Goal: Check status: Check status

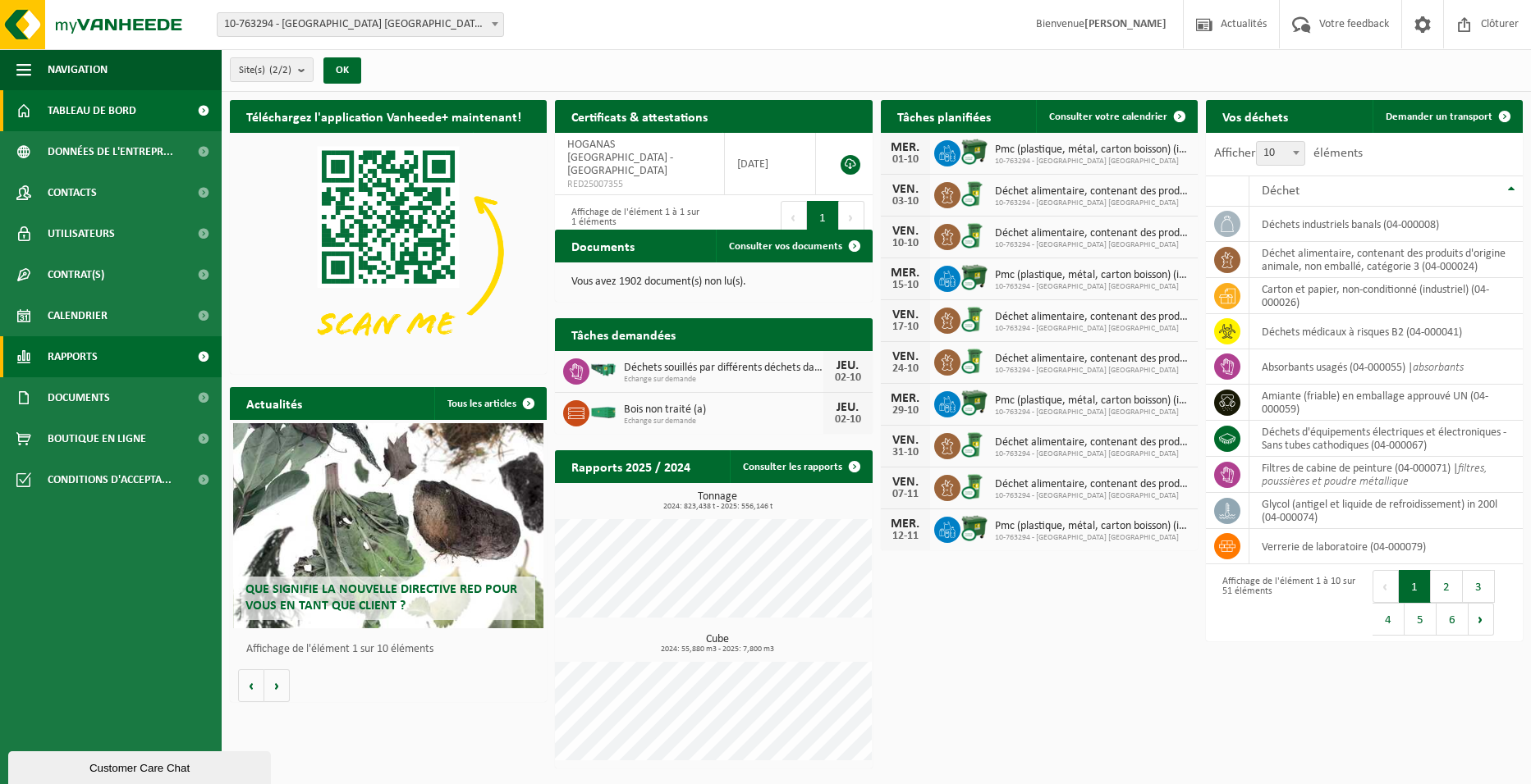
click at [80, 363] on span "Rapports" at bounding box center [73, 357] width 50 height 41
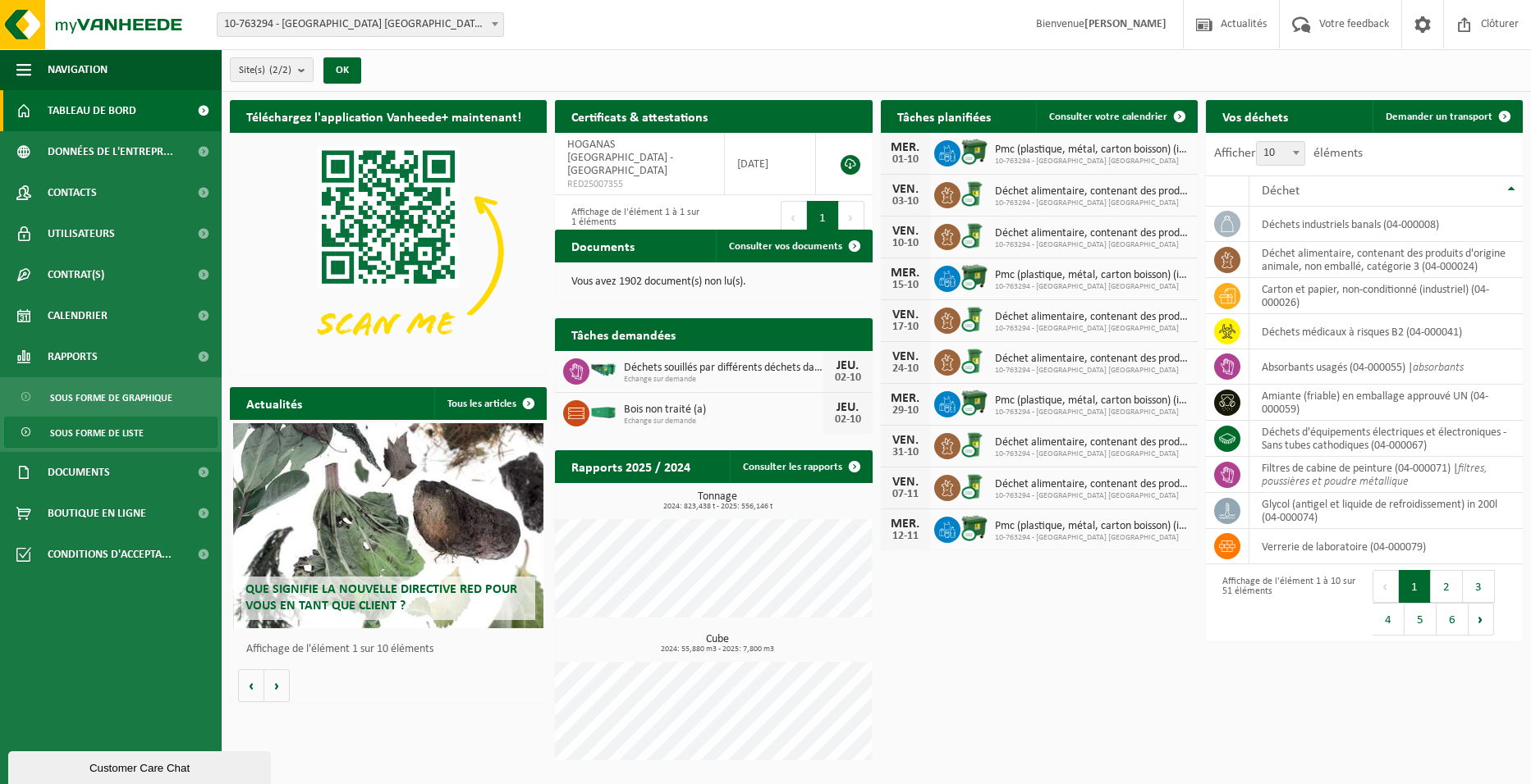
click at [88, 431] on span "Sous forme de liste" at bounding box center [96, 432] width 93 height 31
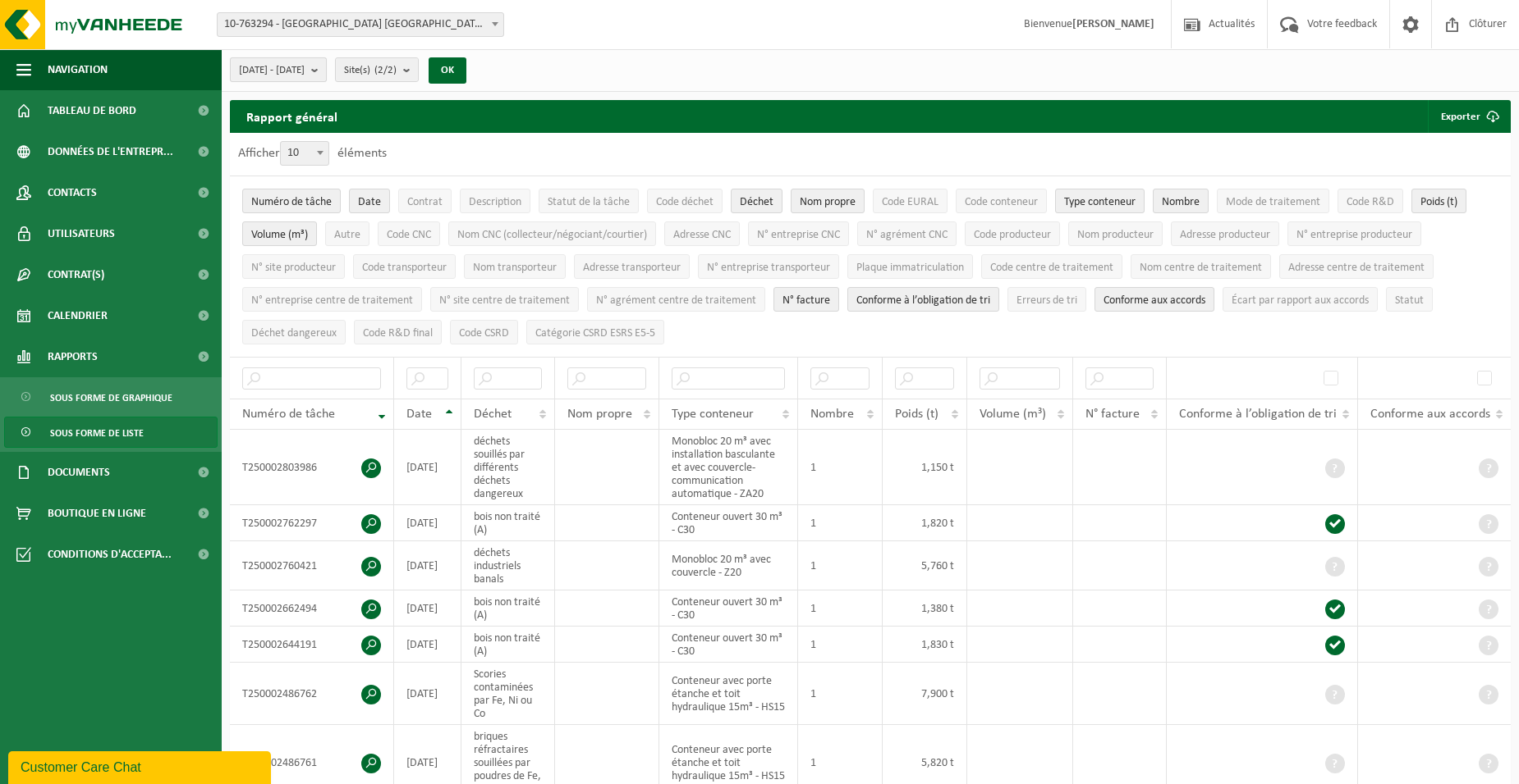
click at [326, 74] on b "submit" at bounding box center [318, 70] width 15 height 23
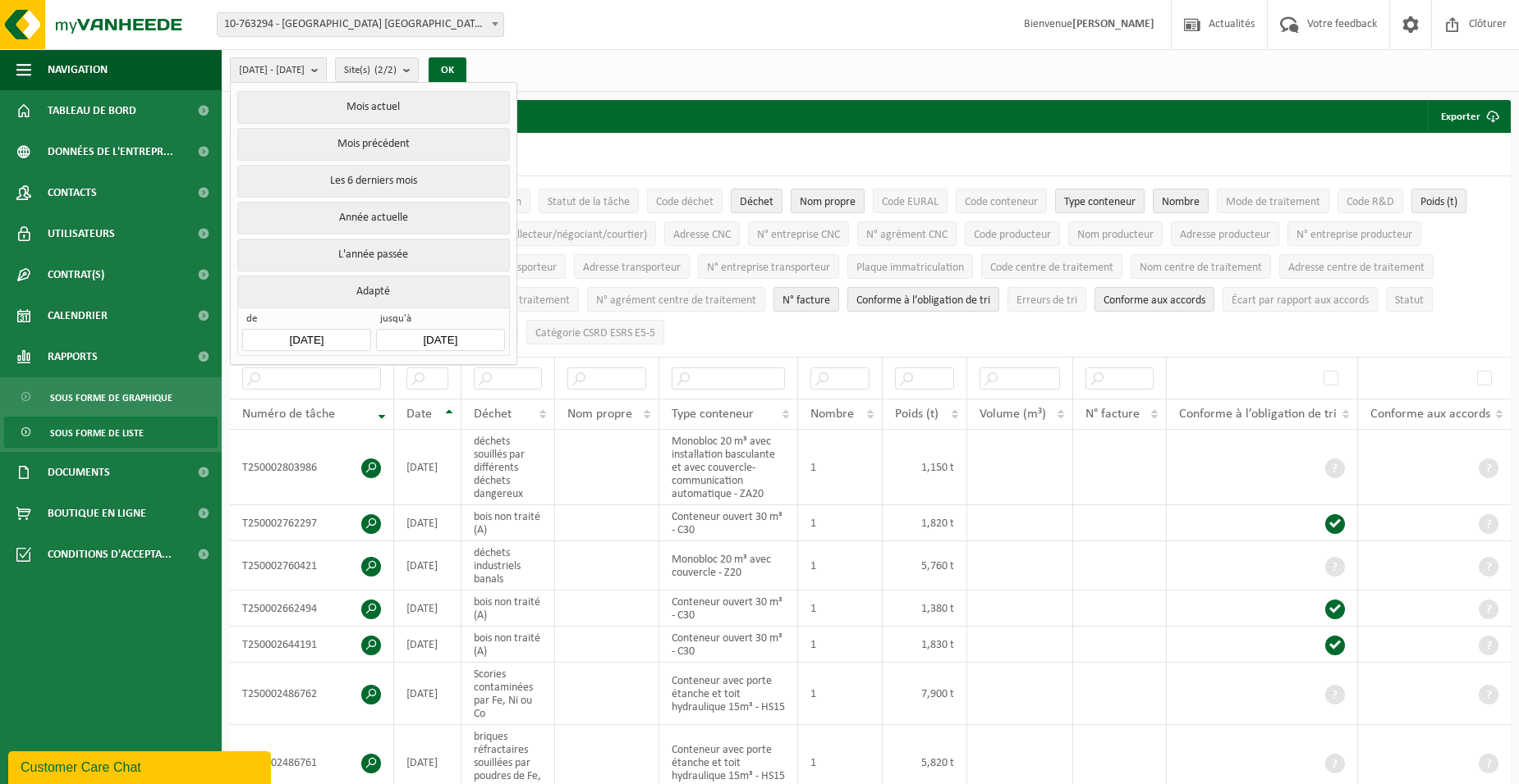
click at [348, 332] on input "2025-05-01" at bounding box center [306, 340] width 128 height 22
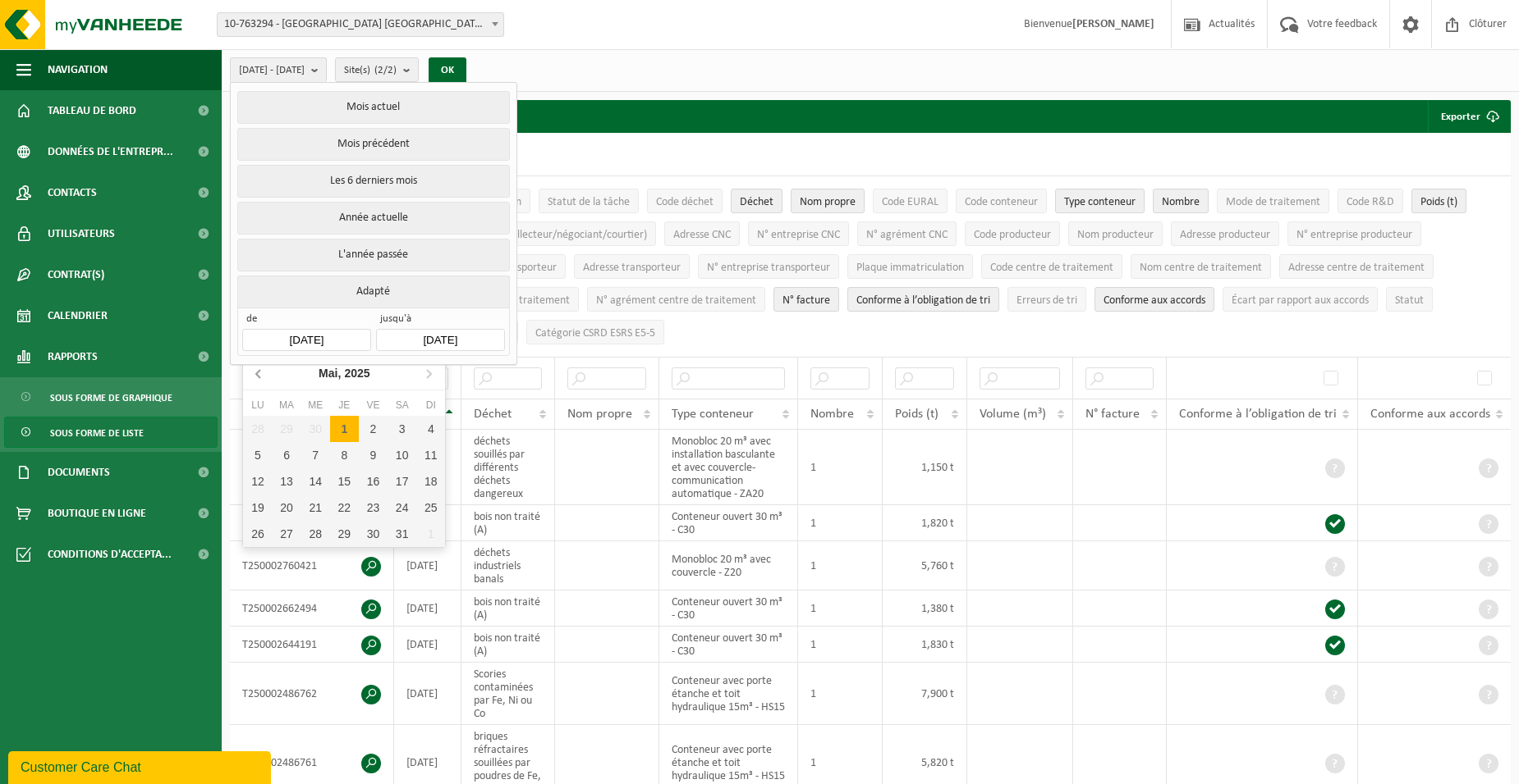
click at [267, 376] on icon at bounding box center [259, 374] width 27 height 27
click at [267, 377] on icon at bounding box center [259, 374] width 27 height 27
click at [422, 378] on icon at bounding box center [429, 374] width 27 height 27
click at [425, 384] on icon at bounding box center [429, 374] width 27 height 27
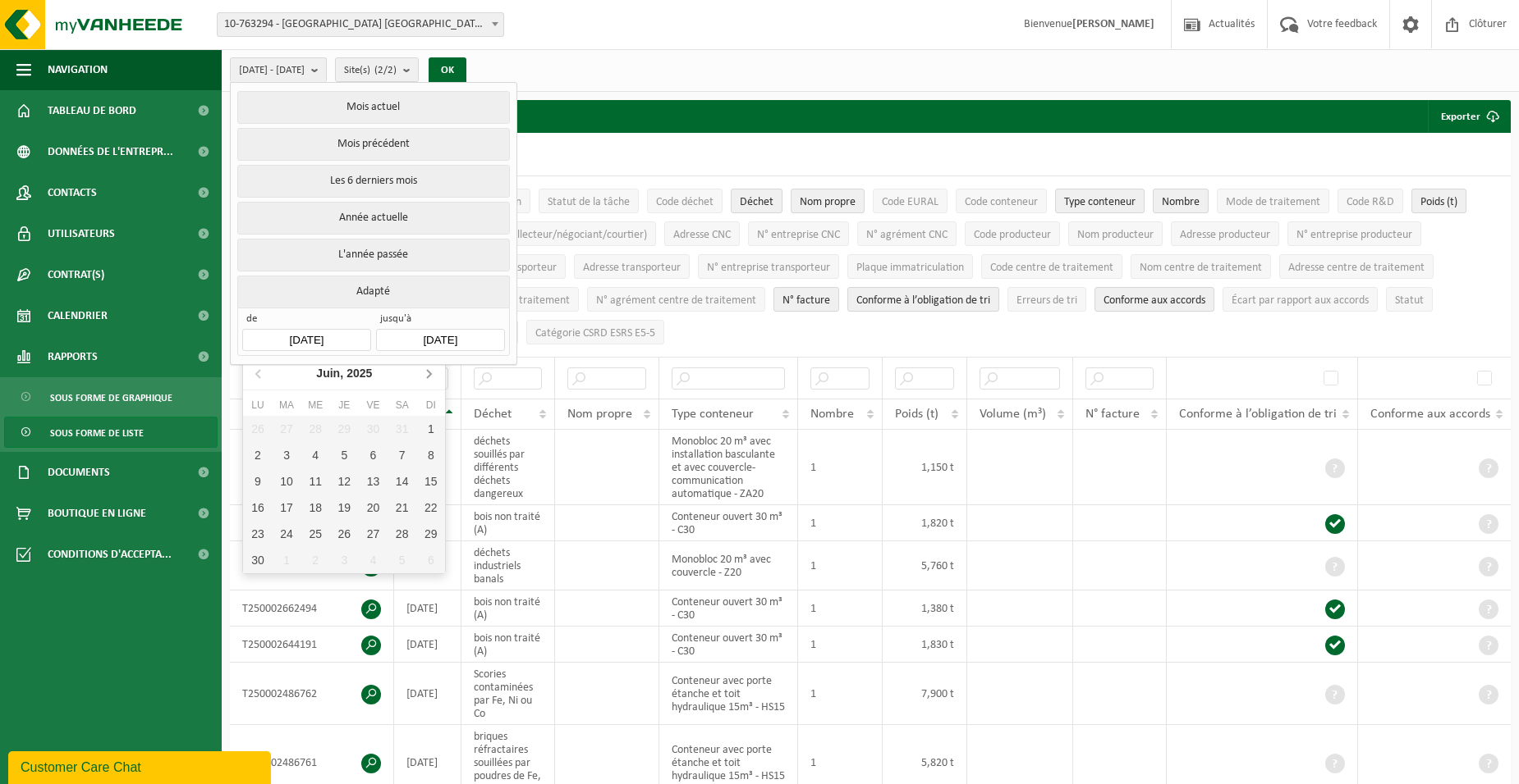
click at [426, 383] on icon at bounding box center [429, 374] width 27 height 27
click at [290, 432] on div "1" at bounding box center [287, 430] width 28 height 27
type input "2025-07-01"
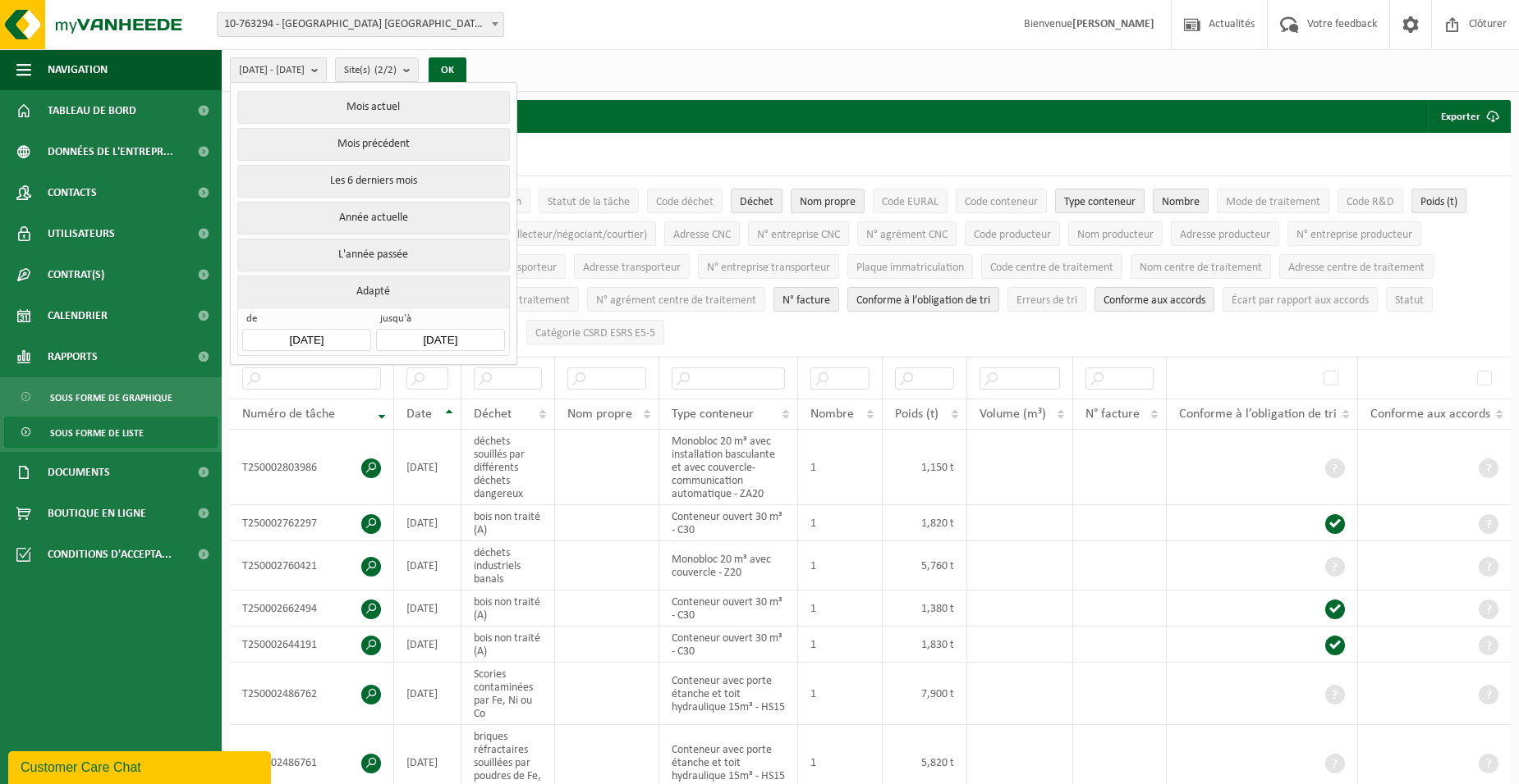
click at [471, 339] on input "2025-10-01" at bounding box center [440, 340] width 128 height 22
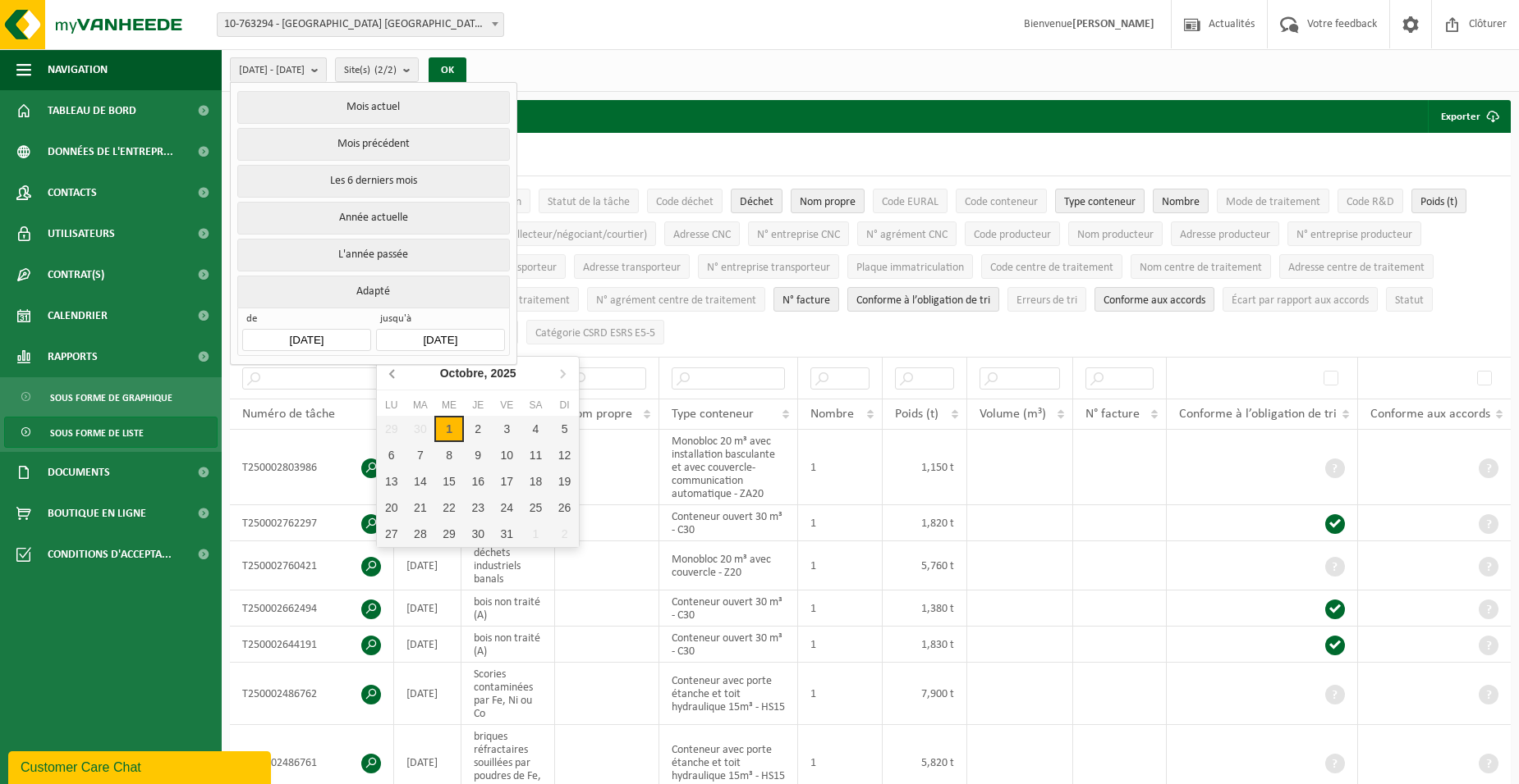
click at [392, 379] on icon at bounding box center [394, 374] width 27 height 27
click at [418, 534] on div "30" at bounding box center [420, 535] width 28 height 27
type input "2025-09-30"
type input "2025-07-01"
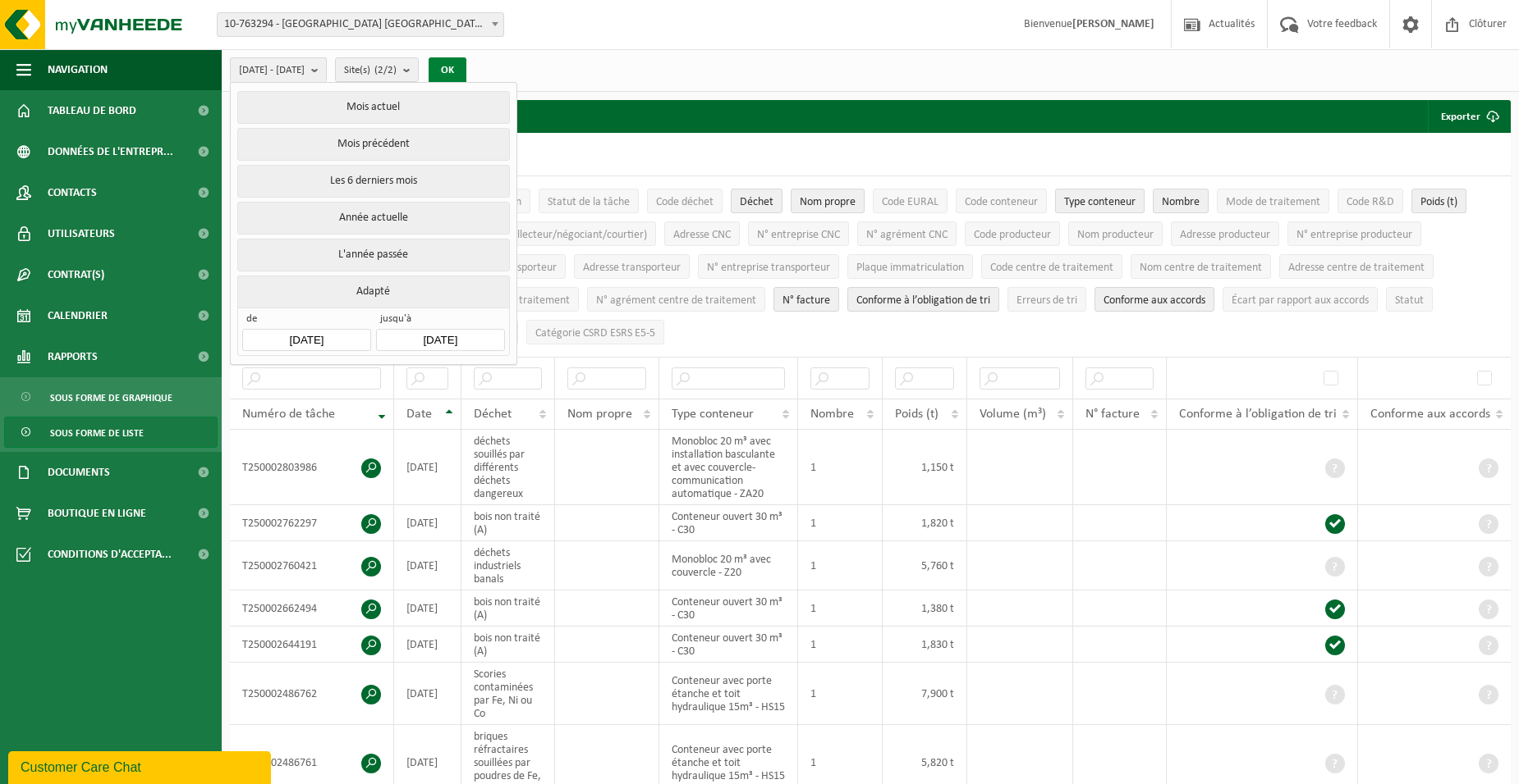
click at [466, 74] on button "OK" at bounding box center [447, 71] width 38 height 27
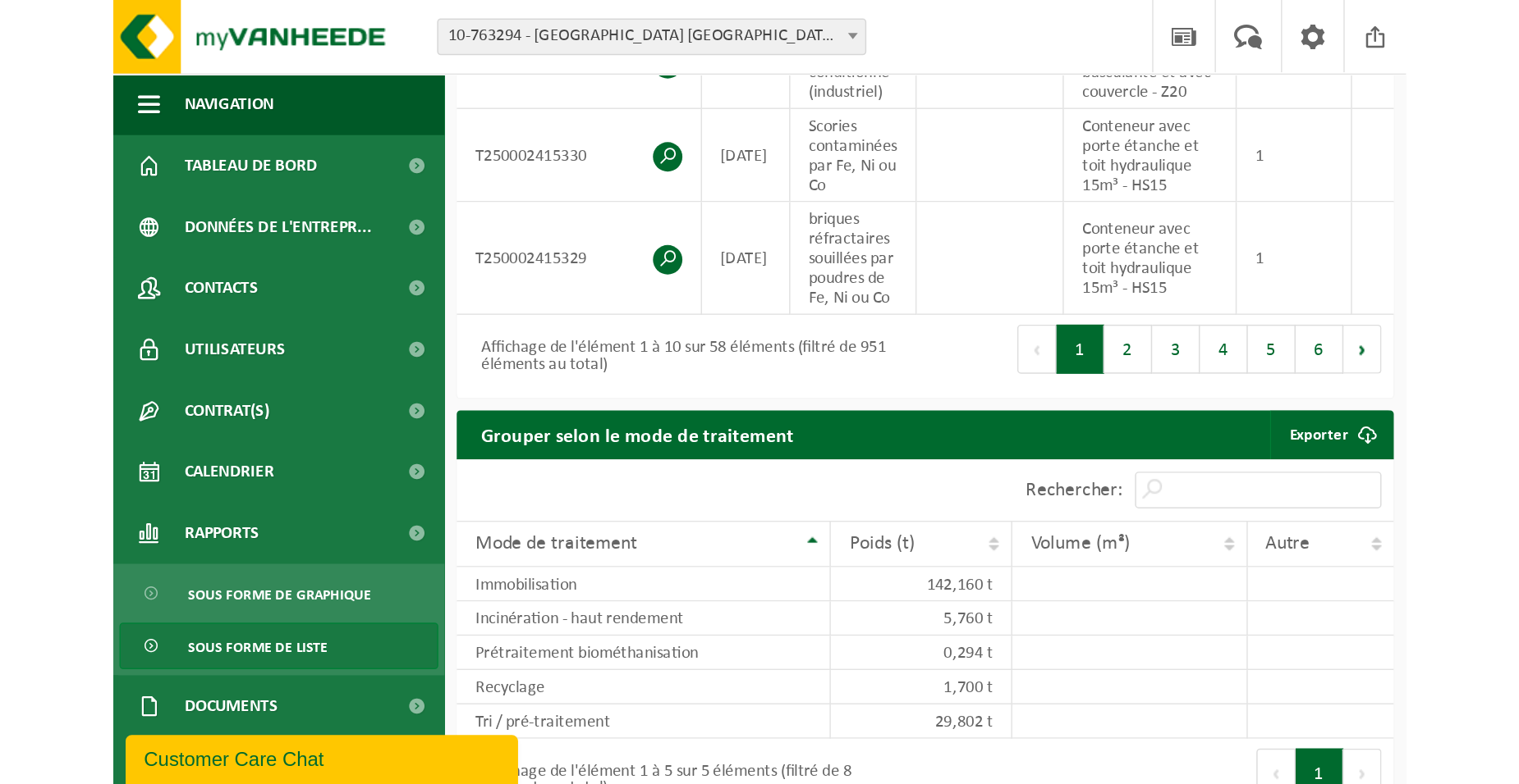
scroll to position [820, 0]
